Goal: Task Accomplishment & Management: Use online tool/utility

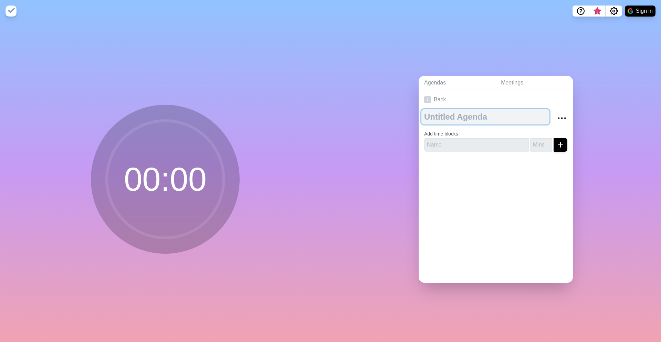
click at [483, 121] on textarea at bounding box center [486, 116] width 128 height 15
click at [508, 115] on textarea "Slot 1" at bounding box center [486, 116] width 128 height 15
type textarea "VC Bridge"
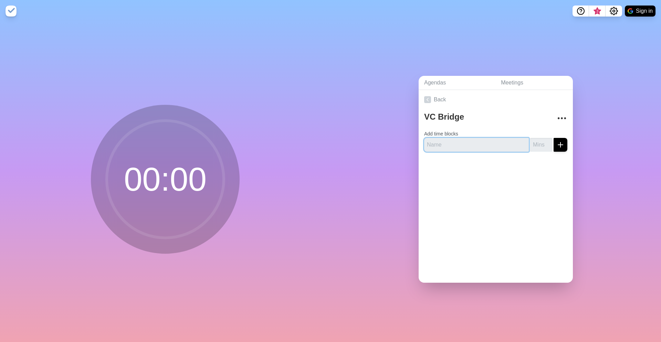
click at [485, 142] on input "text" at bounding box center [476, 145] width 105 height 14
click at [483, 144] on input "text" at bounding box center [476, 145] width 105 height 14
type input "Slot 1 | 2 PM - 2:15 PM"
click at [537, 147] on input "number" at bounding box center [541, 145] width 22 height 14
type input "15"
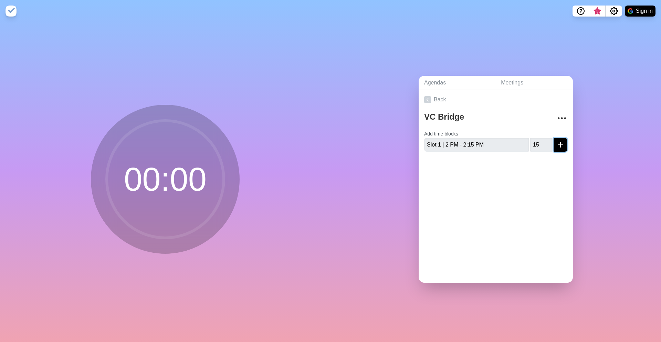
click at [563, 147] on icon "submit" at bounding box center [561, 145] width 8 height 8
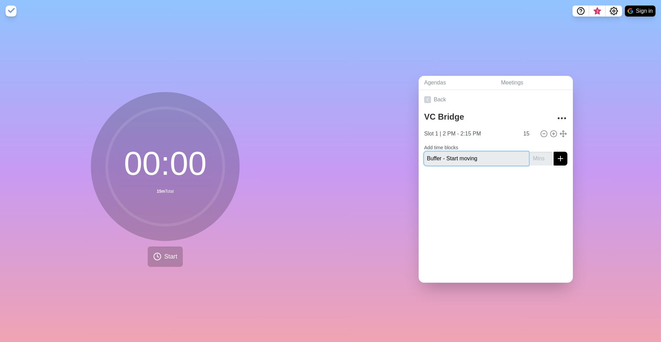
type input "Buffer - Start moving"
click at [542, 160] on input "number" at bounding box center [541, 159] width 22 height 14
type input "5"
click at [566, 162] on button "submit" at bounding box center [561, 159] width 14 height 14
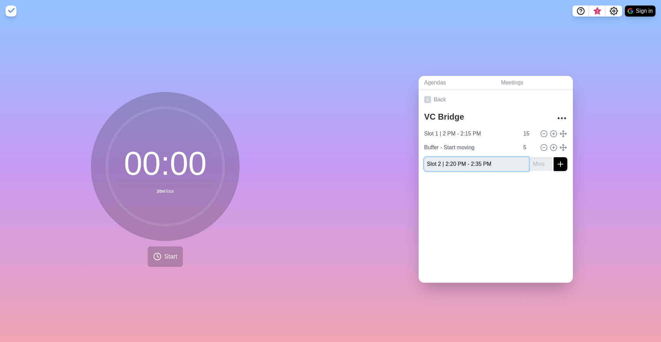
type input "Slot 2 | 2:20 PM - 2:35 PM"
click at [539, 163] on input "number" at bounding box center [541, 164] width 22 height 14
click at [556, 134] on icon at bounding box center [554, 134] width 8 height 8
type input "Slot 1 | 2 PM - 2:15 PM"
type input "15"
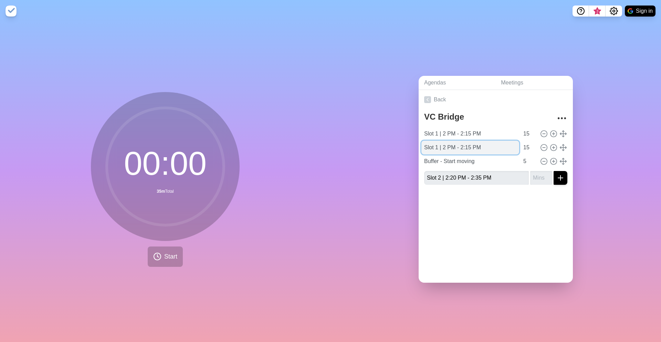
click at [438, 147] on input "Slot 1 | 2 PM - 2:15 PM" at bounding box center [471, 148] width 98 height 14
type input "Slot 2 | 2:20 PM - 2:35 PM"
click at [533, 208] on div at bounding box center [496, 204] width 154 height 28
click at [464, 176] on input "Slot 2 | 2:20 PM - 2:35 PM" at bounding box center [476, 178] width 105 height 14
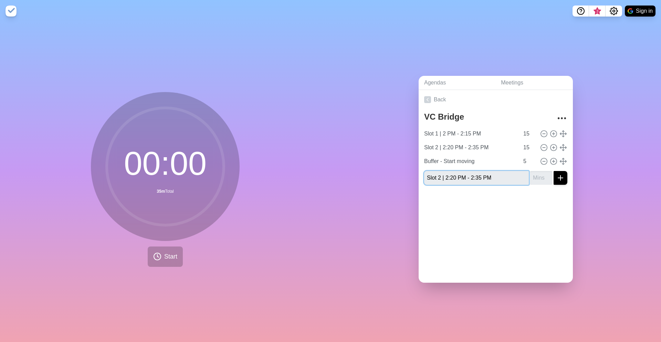
click at [464, 176] on input "Slot 2 | 2:20 PM - 2:35 PM" at bounding box center [476, 178] width 105 height 14
click at [555, 160] on icon at bounding box center [554, 161] width 8 height 8
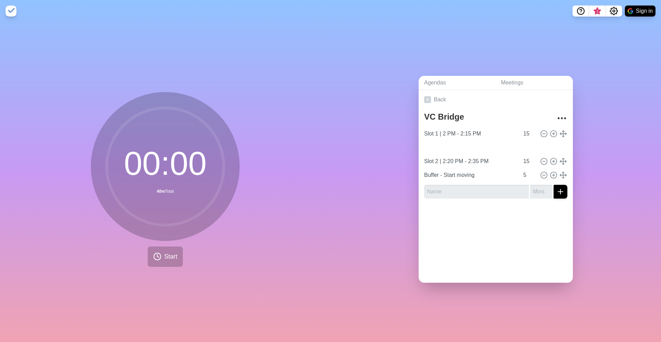
type input "Buffer - Start moving"
type input "5"
type input "Slot 2 | 2:20 PM - 2:35 PM"
type input "15"
click at [551, 164] on icon at bounding box center [554, 161] width 8 height 8
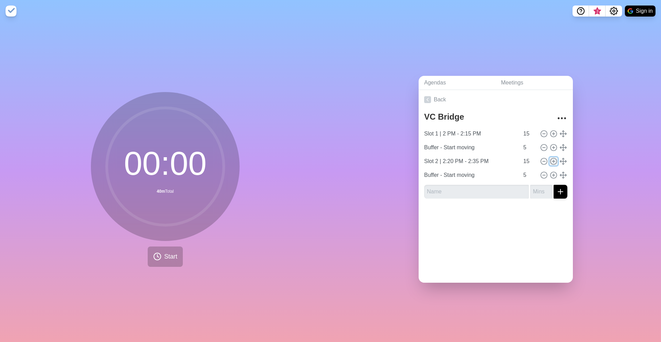
type input "Slot 2 | 2:20 PM - 2:35 PM"
type input "15"
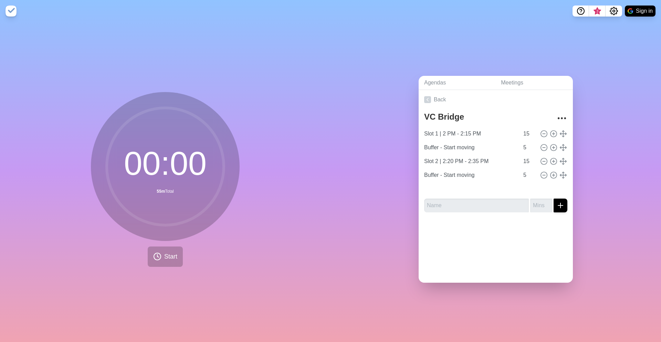
type input "Slot 2 | 2:20 PM - 2:35 PM"
type input "15"
type input "Buffer - Start moving"
type input "5"
click at [437, 187] on input "Slot 2 | 2:20 PM - 2:35 PM" at bounding box center [471, 189] width 98 height 14
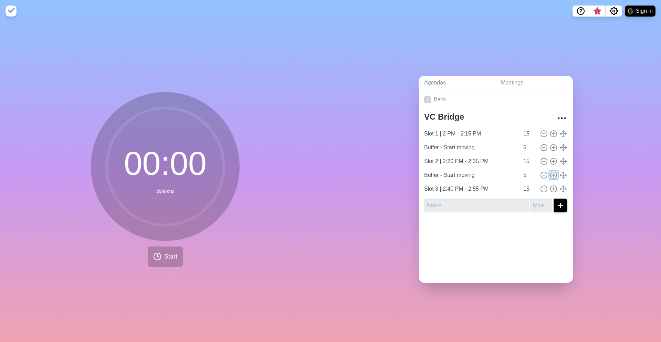
click at [553, 176] on icon at bounding box center [554, 175] width 8 height 8
type input "Buffer - Start moving"
type input "5"
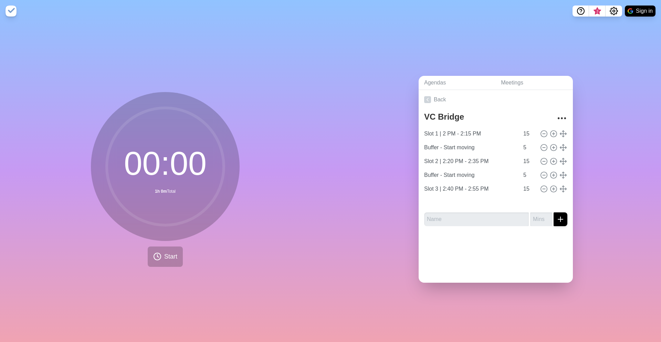
type input "Buffer - Start moving"
type input "5"
type input "Slot 3 | 2:40 PM - 2:55 PM"
type input "15"
click at [456, 217] on input "text" at bounding box center [476, 219] width 105 height 14
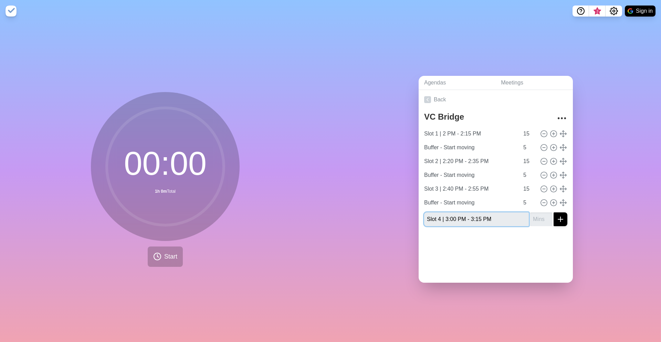
type input "Slot 4 | 3:00 PM - 3:15 PM"
click at [544, 222] on input "number" at bounding box center [541, 219] width 22 height 14
type input "15"
click at [579, 238] on div "Agendas Meetings Back [GEOGRAPHIC_DATA] 1 | 2 PM - 2:15 PM 15 Buffer - Start mo…" at bounding box center [496, 182] width 331 height 320
click at [556, 200] on icon at bounding box center [554, 203] width 8 height 8
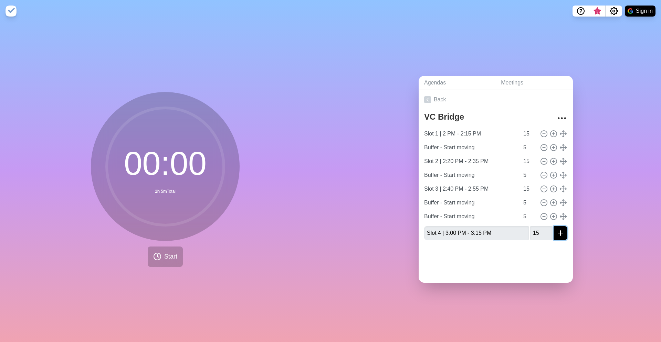
click at [565, 234] on icon "submit" at bounding box center [561, 233] width 8 height 8
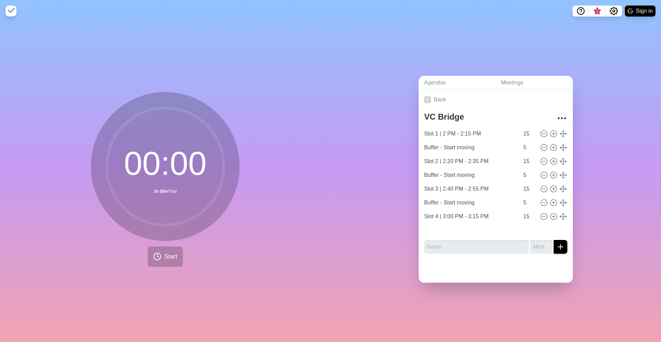
type input "Buffer - Start moving"
type input "5"
type input "Slot 4 | 3:00 PM - 3:15 PM"
type input "15"
click at [471, 246] on input "text" at bounding box center [476, 247] width 105 height 14
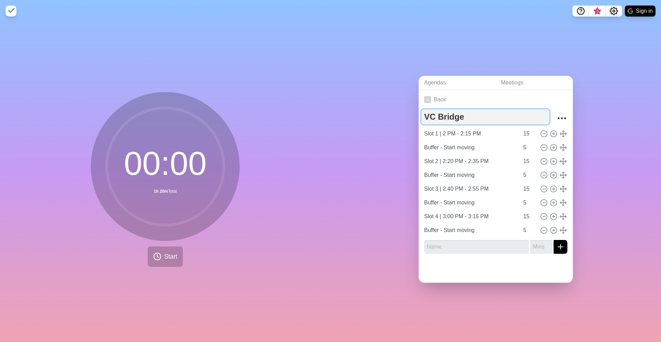
click at [472, 117] on textarea "VC Bridge" at bounding box center [486, 116] width 128 height 15
type textarea "VC Bridge | Caravan '25"
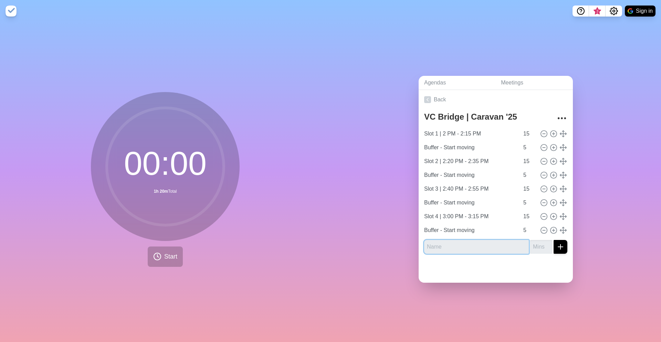
click at [453, 247] on input "text" at bounding box center [476, 247] width 105 height 14
type input "Slot 5 | 3:20 PM - 3:35 PM"
click at [537, 244] on input "number" at bounding box center [541, 247] width 22 height 14
type input "15"
click at [565, 245] on button "submit" at bounding box center [561, 247] width 14 height 14
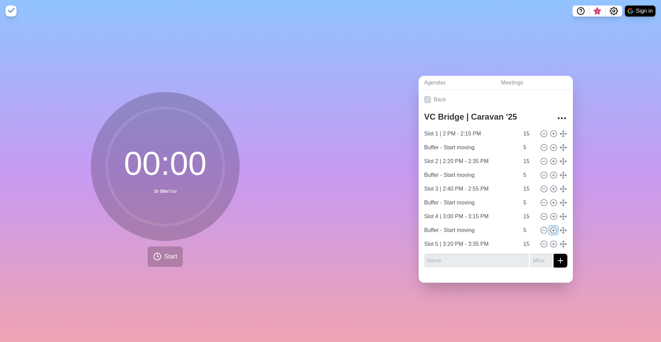
click at [557, 230] on circle at bounding box center [554, 230] width 6 height 6
type input "Buffer - Start moving"
type input "5"
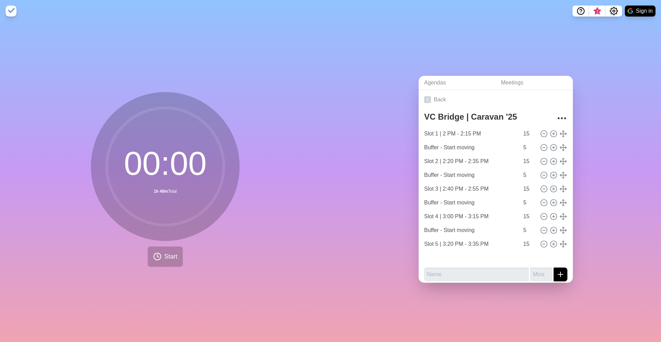
type input "Buffer - Start moving"
type input "5"
type input "Slot 5 | 3:20 PM - 3:35 PM"
type input "15"
click at [471, 271] on input "text" at bounding box center [476, 274] width 105 height 14
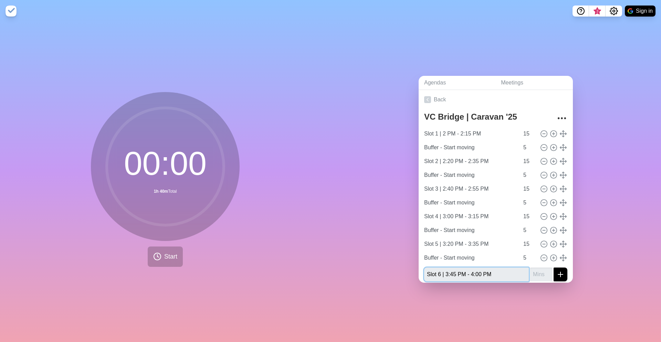
type input "Slot 6 | 3:45 PM - 4:00 PM"
click at [538, 270] on input "number" at bounding box center [541, 274] width 22 height 14
type input "15"
click at [565, 277] on button "submit" at bounding box center [561, 274] width 14 height 14
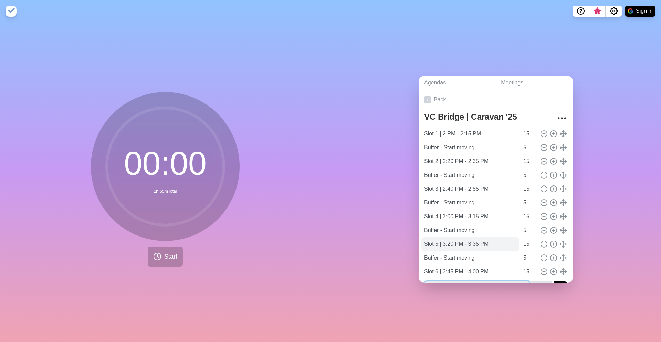
scroll to position [18, 0]
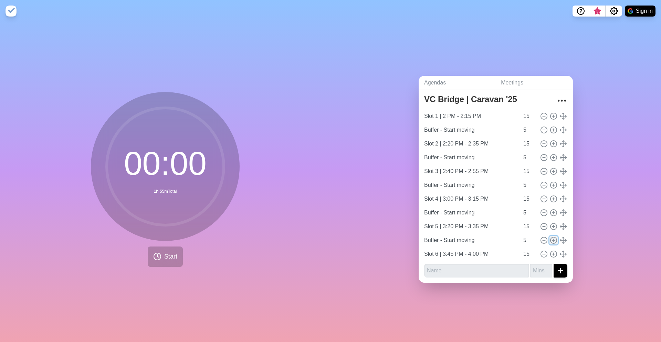
click at [555, 240] on icon at bounding box center [554, 240] width 8 height 8
type input "Buffer - Start moving"
type input "5"
type input "Buffer - Start moving"
type input "5"
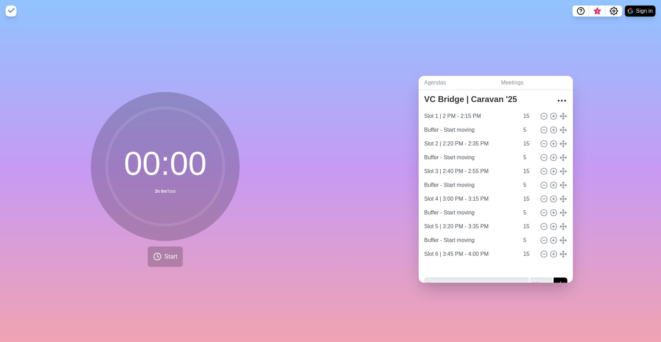
type input "Slot 6 | 3:45 PM - 4:00 PM"
type input "15"
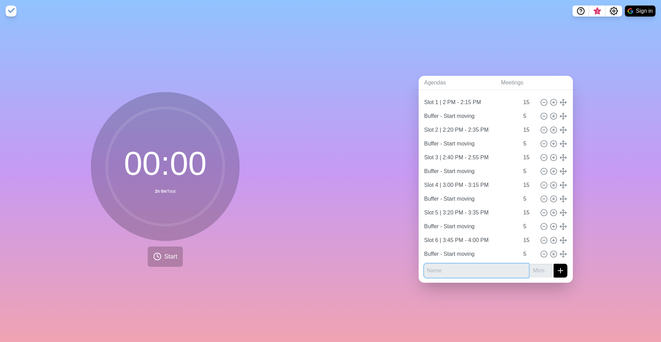
click at [457, 271] on input "text" at bounding box center [476, 271] width 105 height 14
type input "Slot 7 | 4:05 PM - 4:20 PM"
click at [537, 271] on input "number" at bounding box center [541, 271] width 22 height 14
type input "15"
click at [563, 269] on icon "submit" at bounding box center [561, 270] width 8 height 8
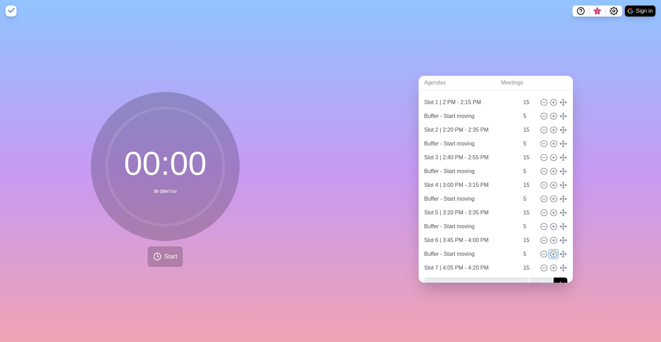
click at [554, 254] on icon at bounding box center [554, 254] width 8 height 8
type input "Buffer - Start moving"
type input "5"
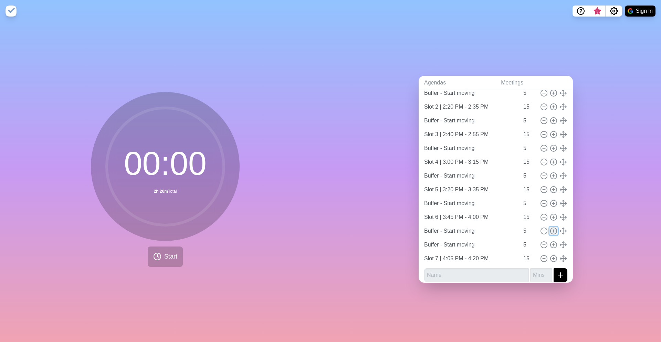
scroll to position [59, 0]
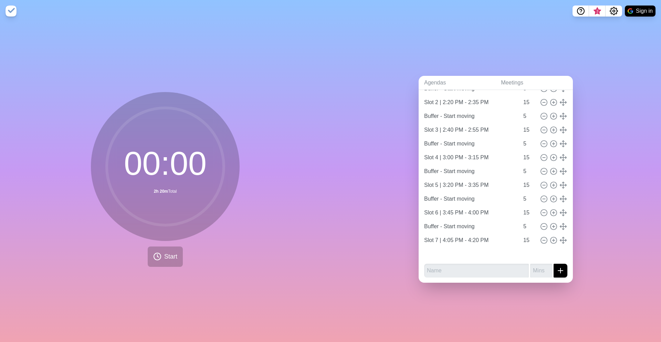
type input "Buffer - Start moving"
type input "5"
type input "Slot 7 | 4:05 PM - 4:20 PM"
type input "15"
click at [437, 271] on input "text" at bounding box center [476, 271] width 105 height 14
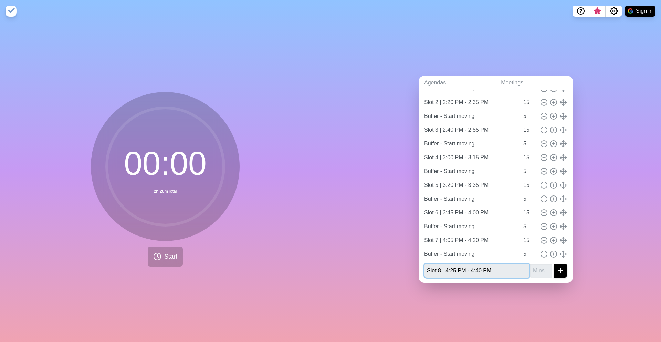
type input "Slot 8 | 4:25 PM - 4:40 PM"
click at [541, 270] on input "number" at bounding box center [541, 271] width 22 height 14
type input "15"
click at [562, 269] on icon "submit" at bounding box center [561, 270] width 8 height 8
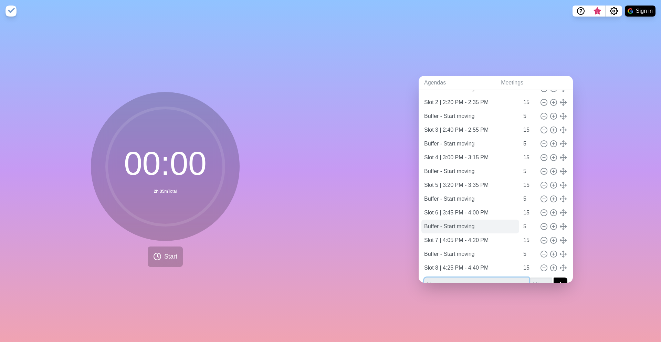
scroll to position [73, 0]
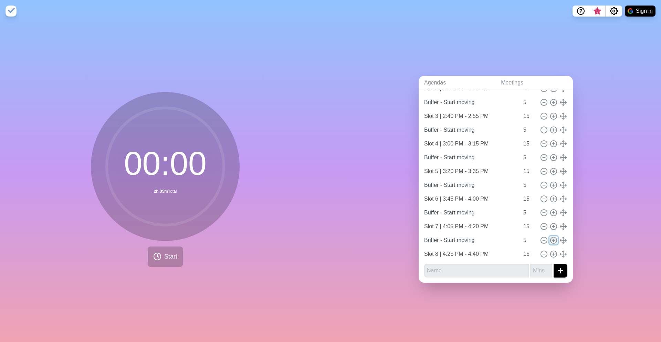
click at [556, 241] on circle at bounding box center [554, 240] width 6 height 6
type input "Buffer - Start moving"
type input "5"
type input "Buffer - Start moving"
type input "5"
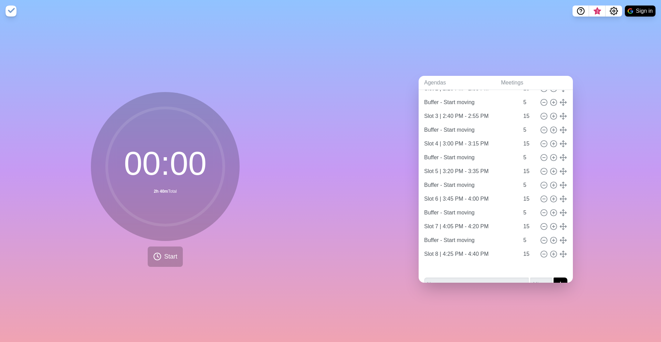
type input "Slot 8 | 4:25 PM - 4:40 PM"
type input "15"
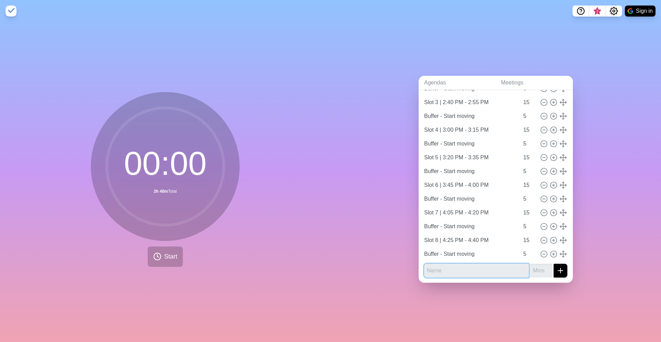
click at [480, 271] on input "text" at bounding box center [476, 271] width 105 height 14
type input "Slot 9 | 4:45 PM - 5:00 PM"
click at [535, 269] on input "number" at bounding box center [541, 271] width 22 height 14
type input "15"
click at [565, 269] on icon "submit" at bounding box center [561, 270] width 8 height 8
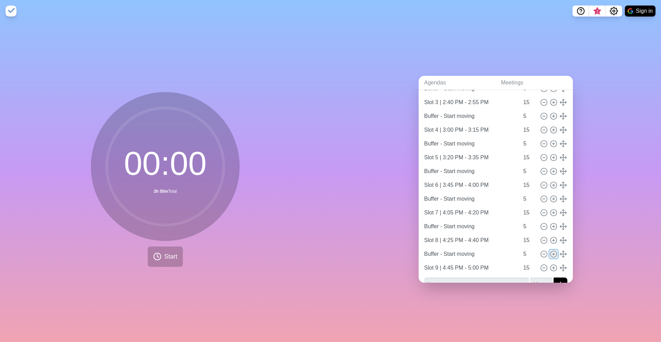
click at [554, 254] on line at bounding box center [554, 254] width 2 height 0
type input "Buffer - Start moving"
type input "5"
type input "Buffer - Start moving"
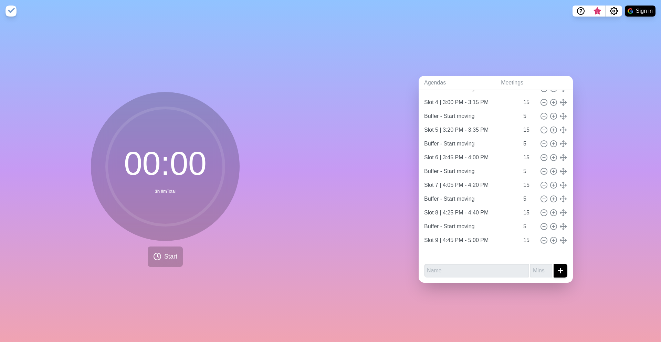
type input "5"
type input "Slot 9 | 4:45 PM - 5:00 PM"
type input "15"
click at [467, 269] on input "text" at bounding box center [476, 271] width 105 height 14
click at [454, 270] on input "text" at bounding box center [476, 271] width 105 height 14
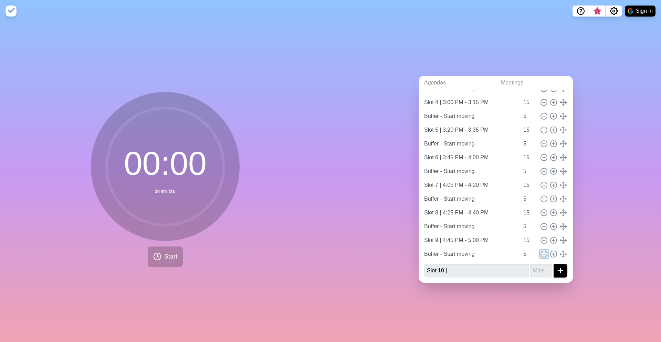
click at [544, 254] on icon at bounding box center [544, 254] width 8 height 8
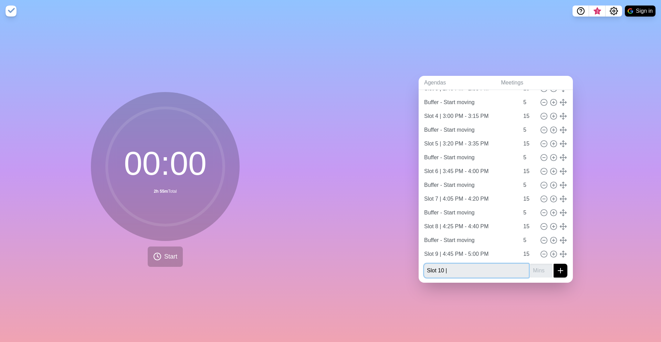
click at [464, 271] on input "Slot 10 |" at bounding box center [476, 271] width 105 height 14
type input "Slot 10 | 5:00 PM - 5:15 PM"
click at [540, 272] on input "number" at bounding box center [541, 271] width 22 height 14
type input "15"
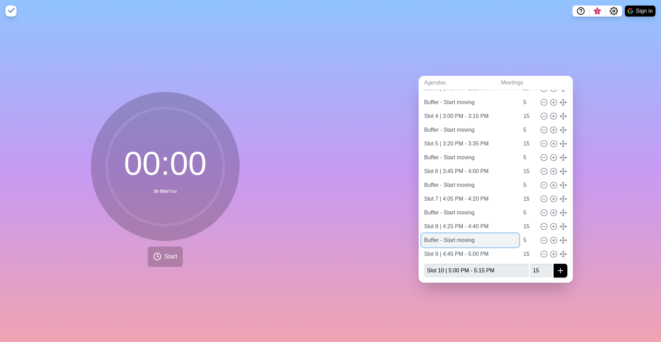
click at [426, 241] on input "Buffer - Start moving" at bounding box center [471, 240] width 98 height 14
type input "Final Buffer - Start moving"
click at [564, 269] on icon "submit" at bounding box center [561, 270] width 8 height 8
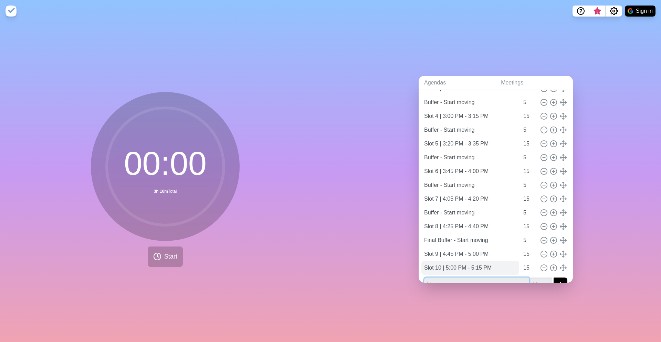
scroll to position [114, 0]
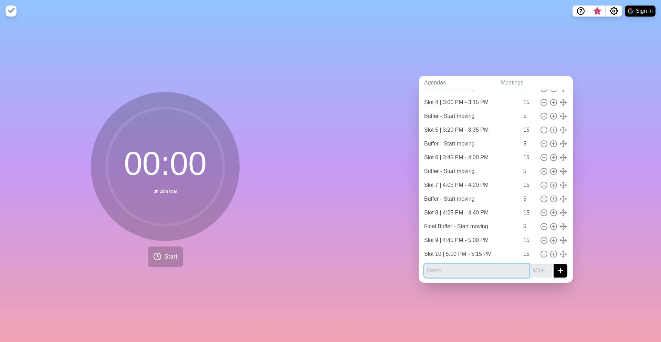
click at [447, 272] on input "text" at bounding box center [476, 271] width 105 height 14
type input "Last Slot | 5:15 PM - 5:30 PM"
click at [543, 271] on input "number" at bounding box center [541, 271] width 22 height 14
type input "15"
click at [566, 269] on button "submit" at bounding box center [561, 271] width 14 height 14
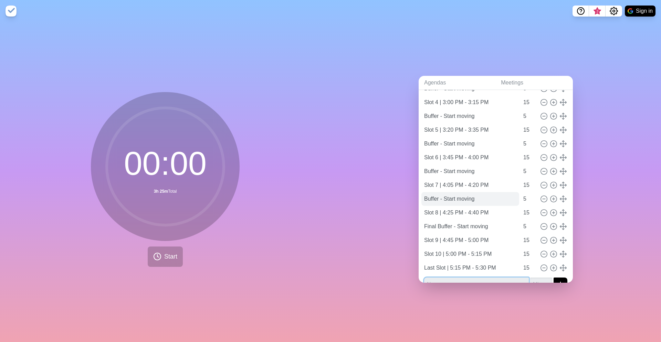
scroll to position [0, 0]
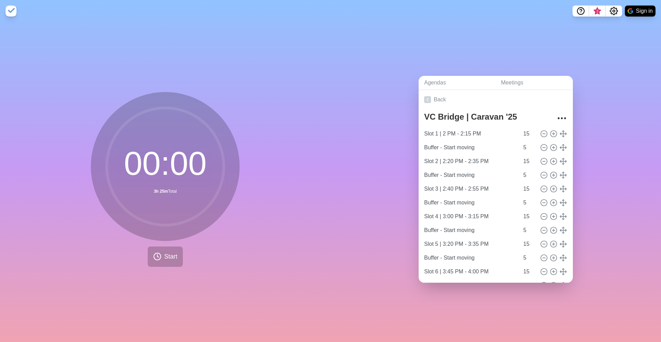
click at [629, 99] on div "Agendas Meetings Back [GEOGRAPHIC_DATA] | Caravan '25 Slot 1 | 2 PM - 2:15 PM 1…" at bounding box center [496, 182] width 331 height 320
